Goal: Task Accomplishment & Management: Manage account settings

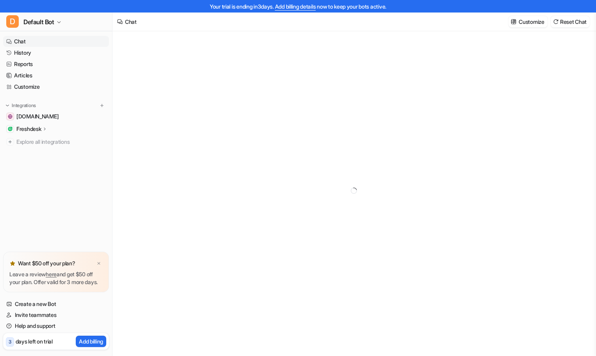
type textarea "**********"
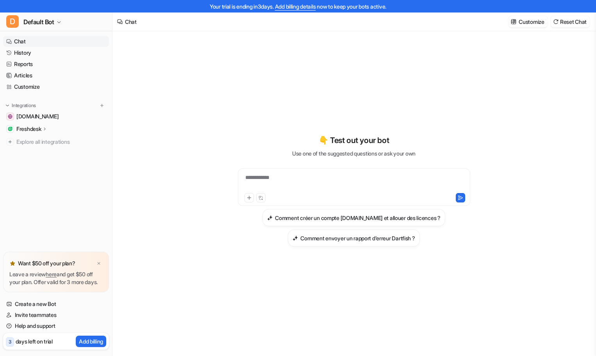
click at [289, 6] on link "Add billing details" at bounding box center [295, 6] width 41 height 7
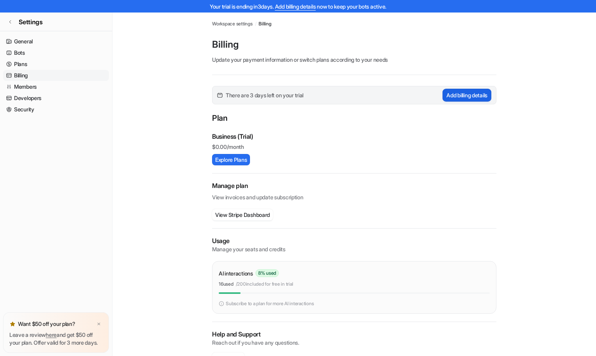
click at [459, 93] on button "Add billing details" at bounding box center [466, 95] width 49 height 13
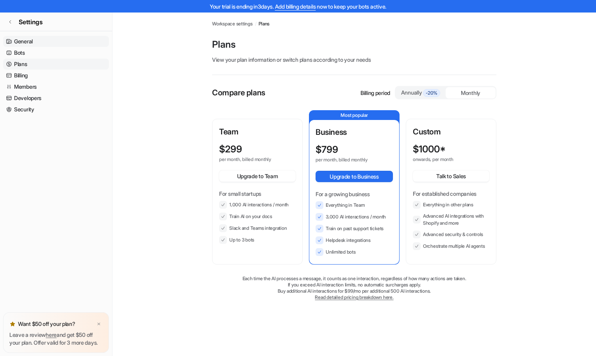
click at [23, 41] on link "General" at bounding box center [56, 41] width 106 height 11
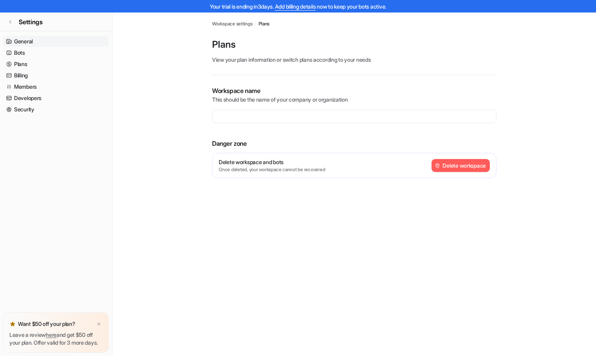
type input "**********"
click at [21, 52] on link "Bots" at bounding box center [56, 52] width 106 height 11
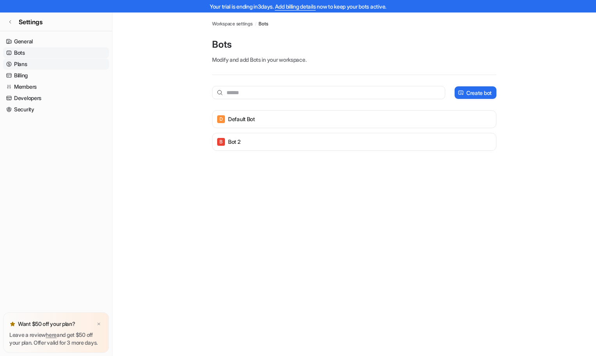
click at [21, 64] on link "Plans" at bounding box center [56, 64] width 106 height 11
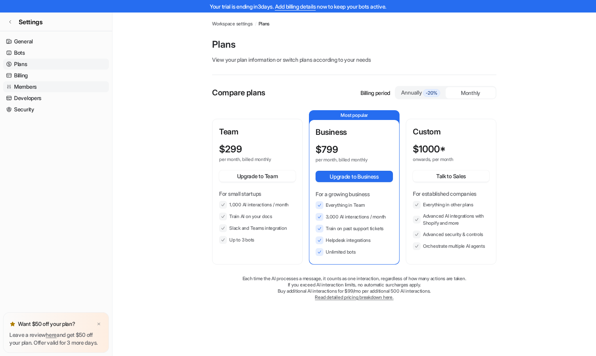
click at [22, 85] on link "Members" at bounding box center [56, 86] width 106 height 11
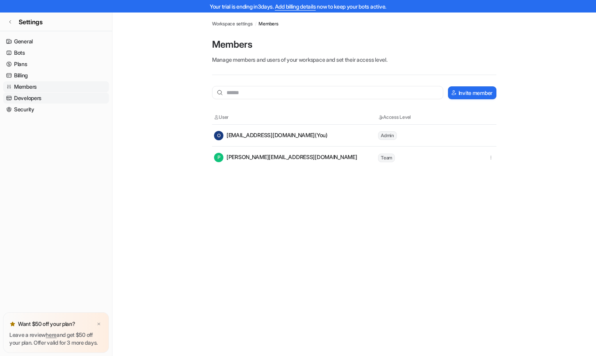
click at [22, 98] on link "Developers" at bounding box center [56, 98] width 106 height 11
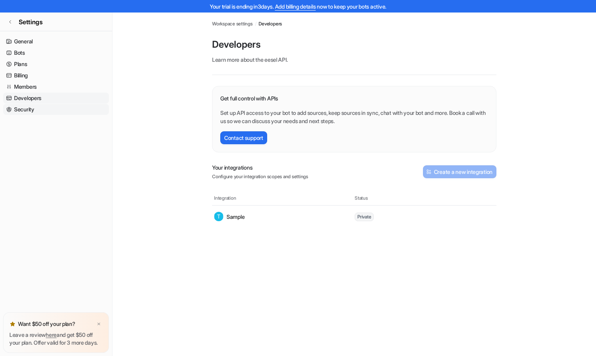
click at [28, 110] on link "Security" at bounding box center [56, 109] width 106 height 11
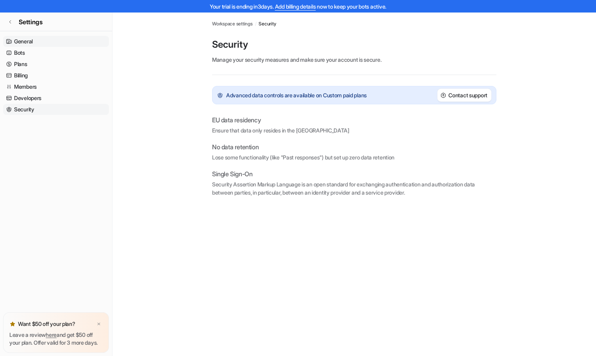
click at [28, 39] on link "General" at bounding box center [56, 41] width 106 height 11
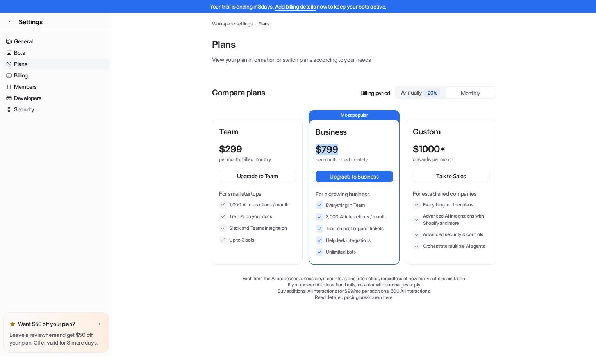
drag, startPoint x: 343, startPoint y: 147, endPoint x: 310, endPoint y: 148, distance: 32.4
click at [310, 148] on div "Business $ 799 per month, billed monthly Upgrade to Business For a growing busi…" at bounding box center [354, 192] width 90 height 144
click at [475, 94] on div "Monthly" at bounding box center [470, 92] width 50 height 11
